Goal: Task Accomplishment & Management: Manage account settings

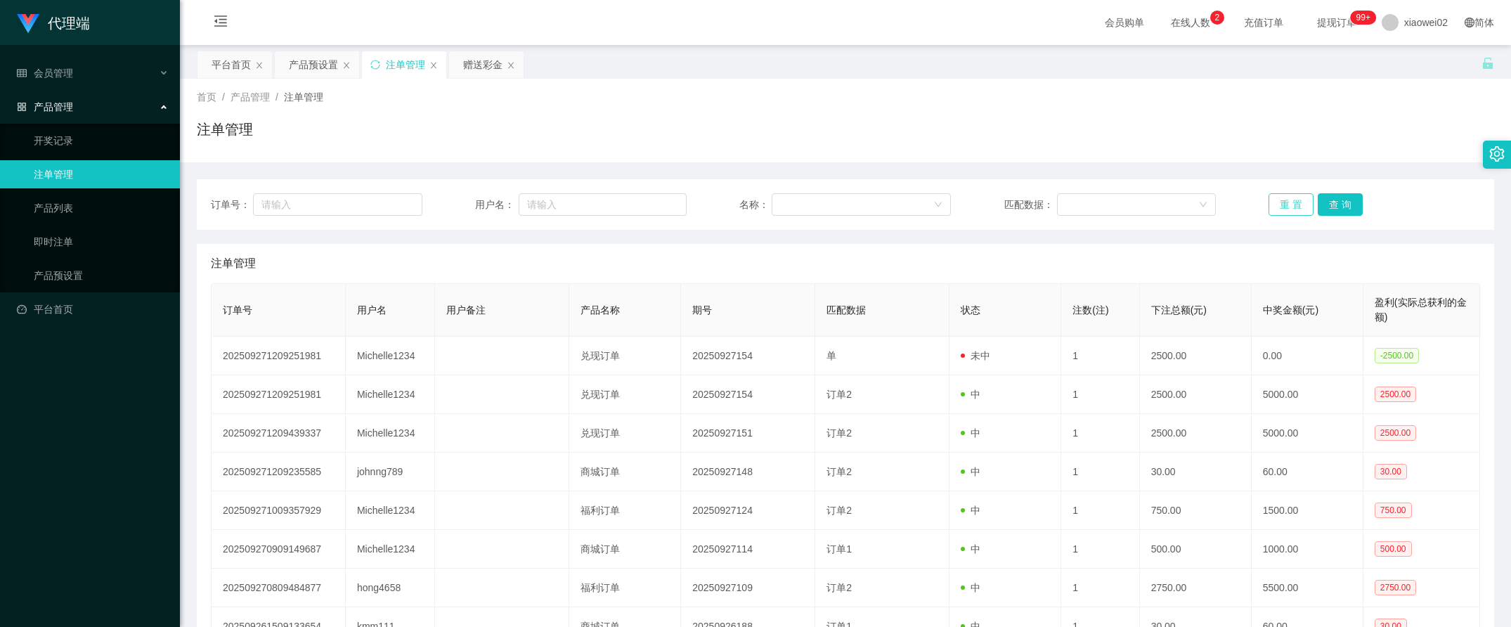
click at [1269, 209] on button "重 置" at bounding box center [1291, 204] width 45 height 22
click at [1189, 174] on div "订单号： 用户名： 名称： 匹配数据： 重 置 查 询 注单管理 订单号 用户名 用户备注 产品名称 期号 匹配数据 状态 注数(注) 下注总额(元) 中奖金…" at bounding box center [846, 465] width 1298 height 606
click at [89, 78] on div "会员管理" at bounding box center [90, 73] width 180 height 28
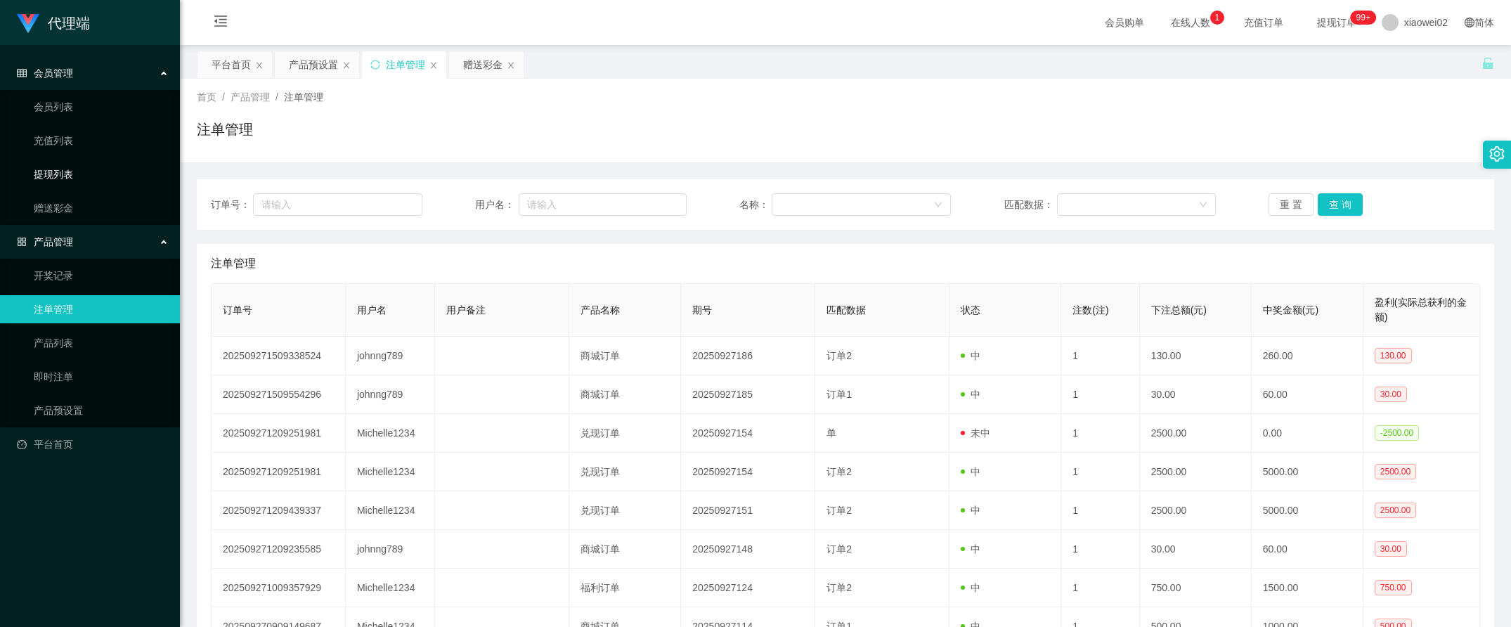
click at [68, 176] on link "提现列表" at bounding box center [101, 174] width 135 height 28
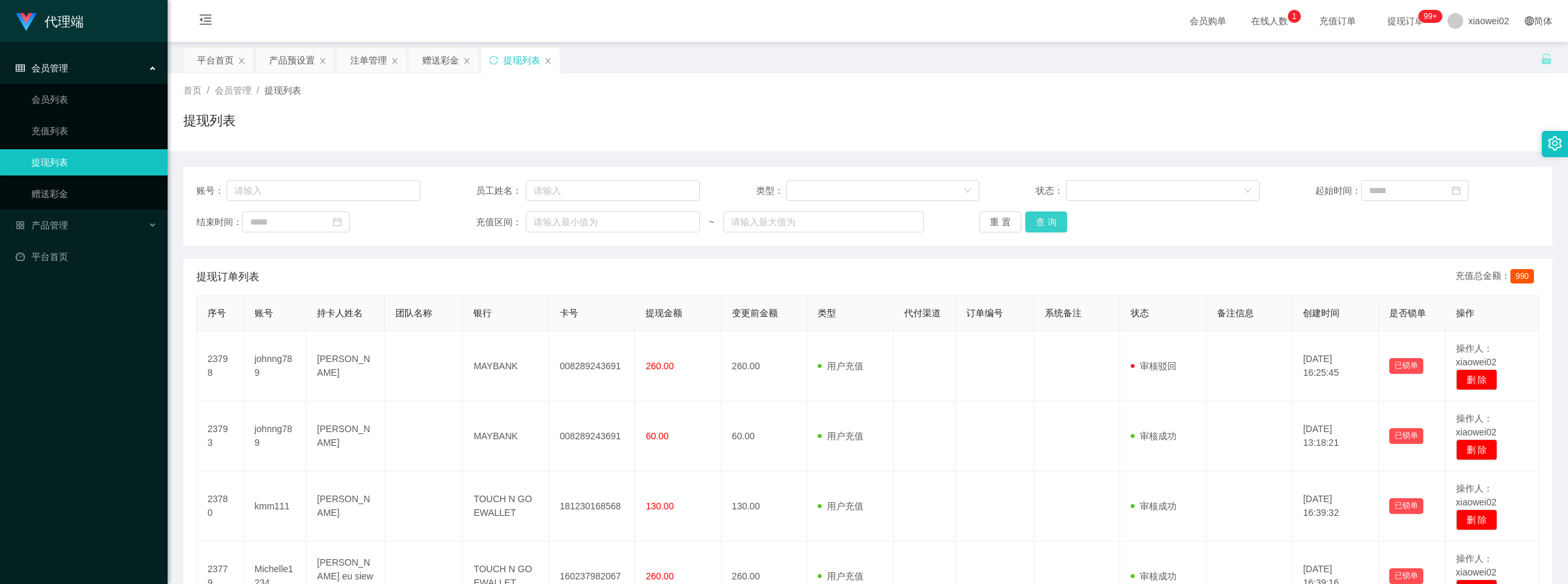
click at [1053, 224] on button "查 询" at bounding box center [1046, 222] width 42 height 20
click at [1053, 224] on div "重 置 查 询" at bounding box center [1092, 222] width 224 height 20
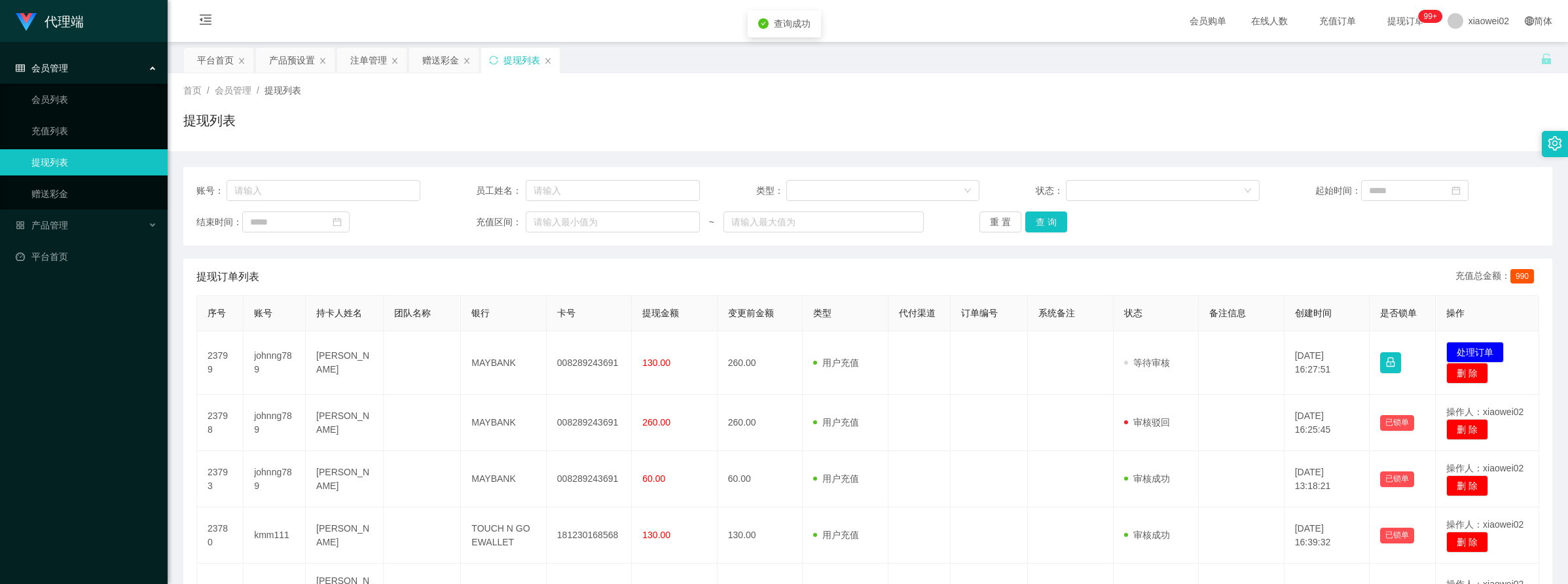
drag, startPoint x: 1053, startPoint y: 224, endPoint x: 1302, endPoint y: 143, distance: 261.8
click at [1302, 143] on div "首页 / 会员管理 / 提现列表 / 提现列表" at bounding box center [868, 113] width 1401 height 78
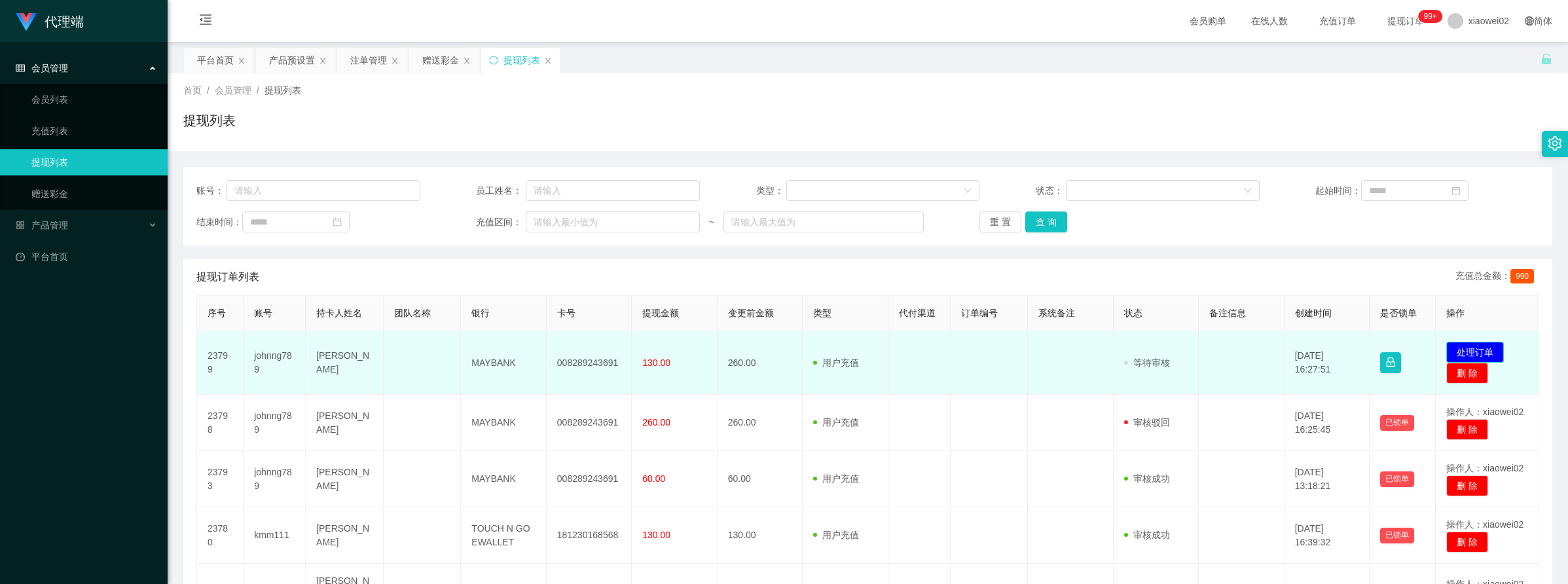
click at [1408, 351] on button "处理订单" at bounding box center [1476, 352] width 58 height 20
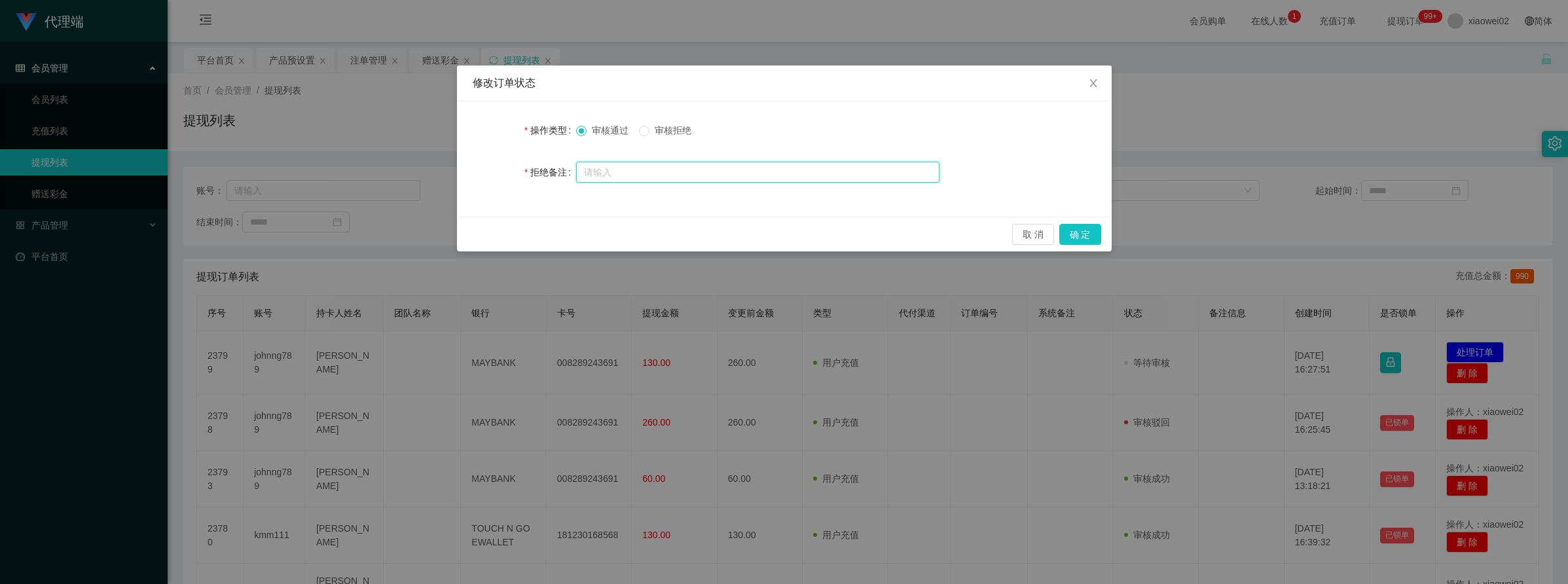
click at [715, 177] on input "text" at bounding box center [758, 172] width 363 height 20
type input "由"
click at [681, 174] on input "text" at bounding box center [758, 172] width 363 height 20
paste input "由于用户“Celinekock”完成订单任务期间违背商家做单规则导致商家流量数据异常，订单数据错乱，请订单老师尽快联系商家相关人员进行处理！"
click at [876, 169] on input "由于用户“Celinekock”完成订单任务期间违背商家做单规则导致商家流量数据异常，订单数据错乱，请订单老师尽快联系商家相关人员进行处理！！！" at bounding box center [758, 172] width 363 height 20
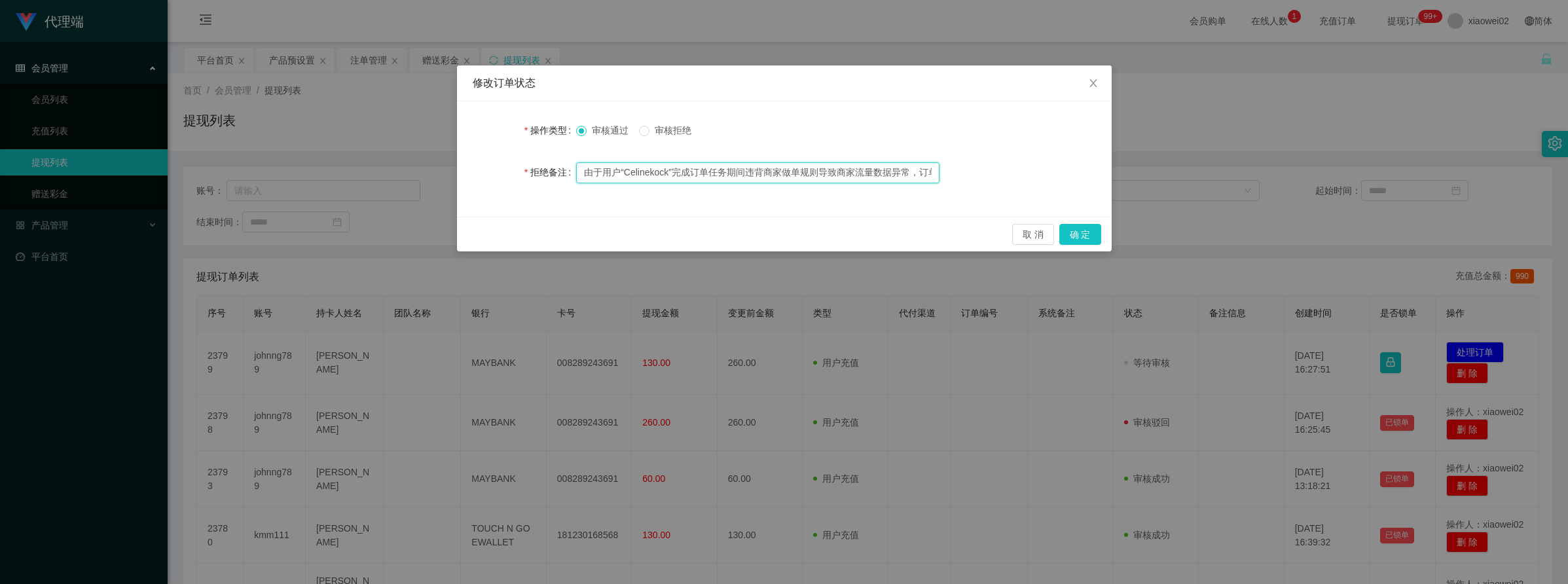
drag, startPoint x: 666, startPoint y: 170, endPoint x: 623, endPoint y: 170, distance: 43.0
click at [623, 170] on input "由于用户“Celinekock”完成订单任务期间违背商家做单规则导致商家流量数据异常，订单数据错乱，请订单老师尽快联系商家相关人员进行处理！！！" at bounding box center [758, 172] width 363 height 20
paste input "johnng789"
type input "由于用户“johnng789”完成订单任务期间违背商家做单规则导致商家流量数据异常，订单数据错乱，请订单老师尽快联系商家相关人员进行处理！！！"
click at [652, 128] on span "审核拒绝" at bounding box center [673, 129] width 48 height 10
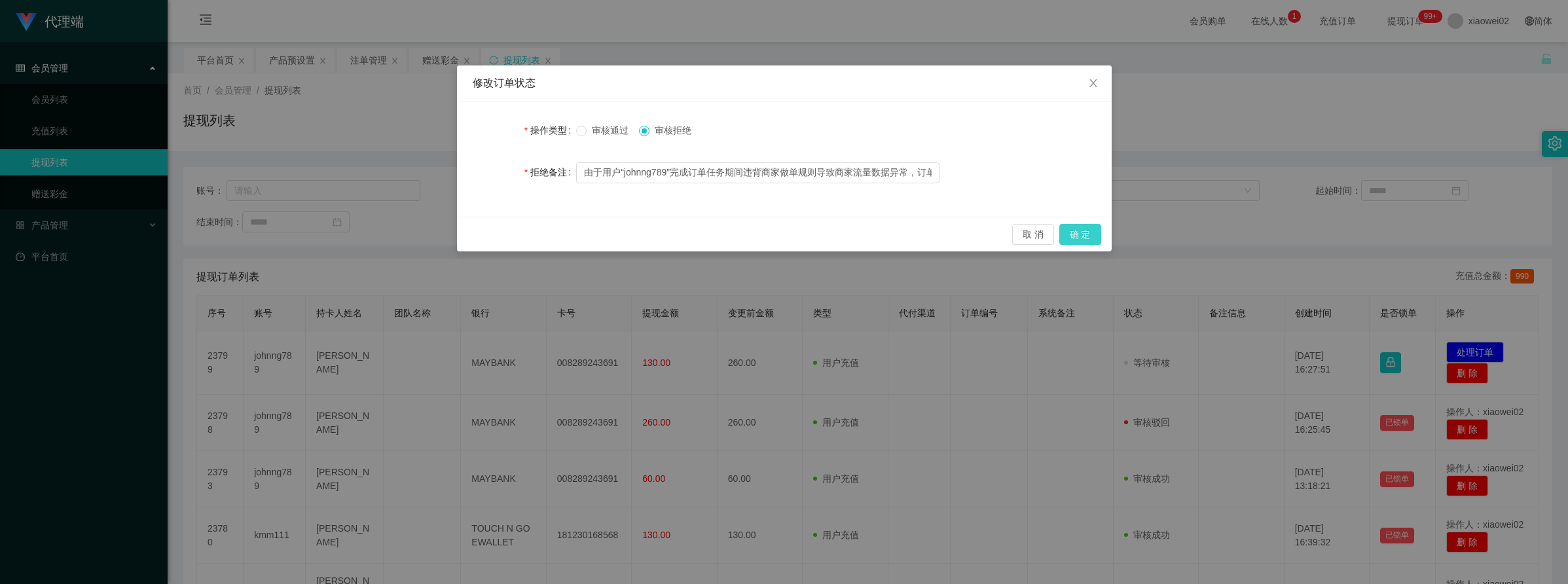
click at [1087, 233] on button "确 定" at bounding box center [1080, 234] width 42 height 20
